Goal: Find specific page/section: Find specific page/section

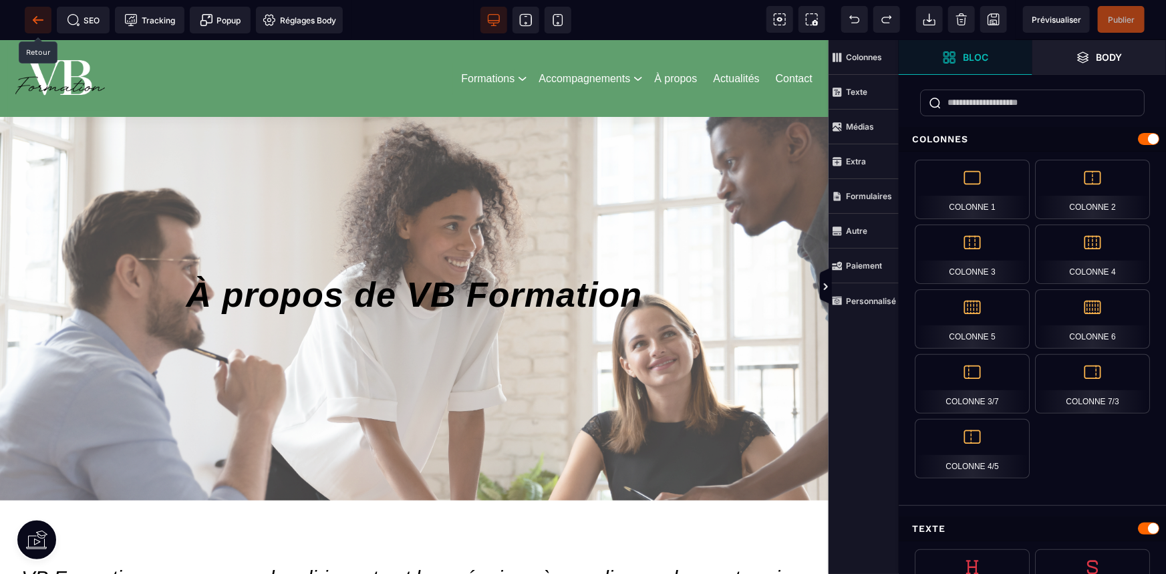
click at [37, 21] on icon at bounding box center [37, 19] width 13 height 13
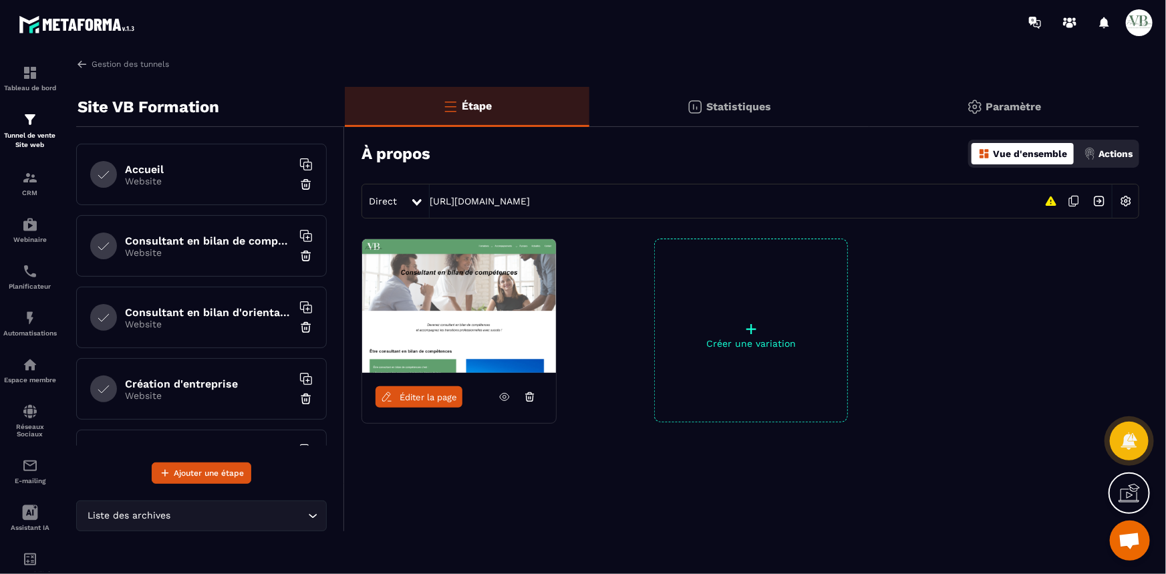
click at [178, 188] on div "Accueil Website" at bounding box center [201, 174] width 250 height 61
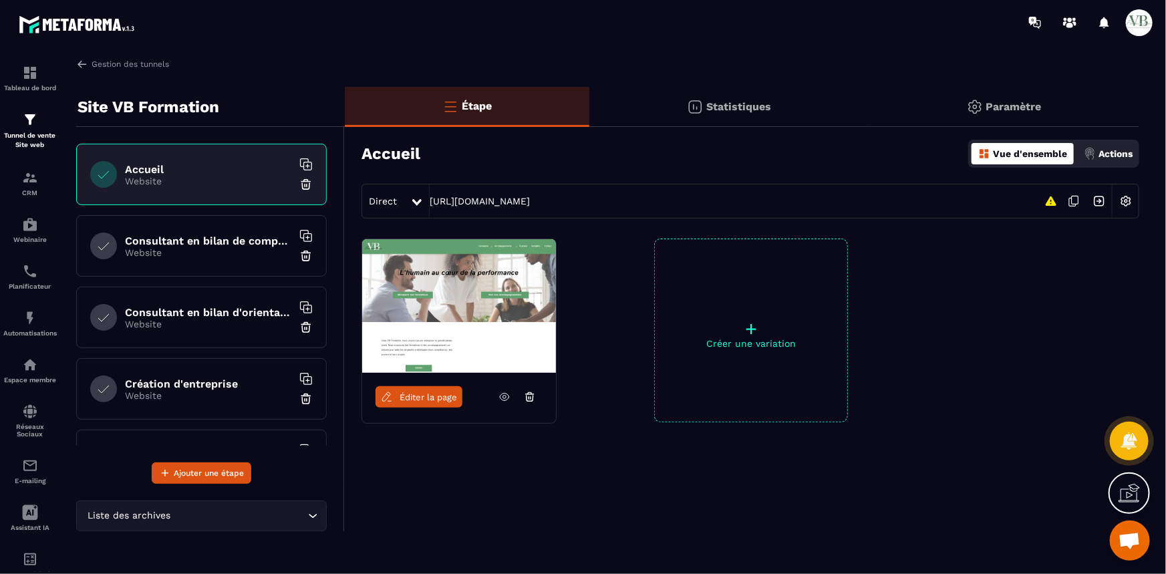
click at [405, 401] on span "Éditer la page" at bounding box center [427, 397] width 57 height 10
